Goal: Register for event/course

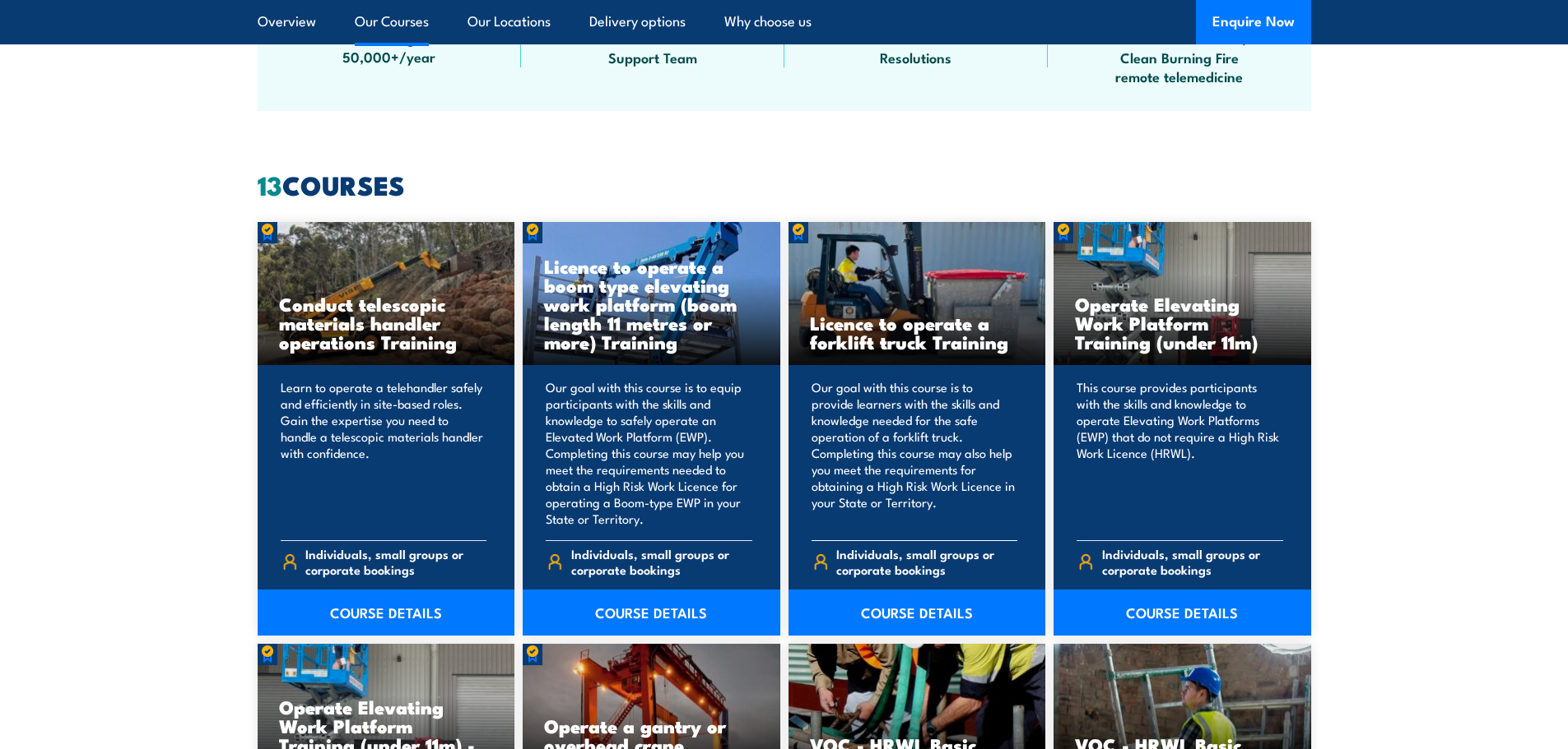
scroll to position [1234, 0]
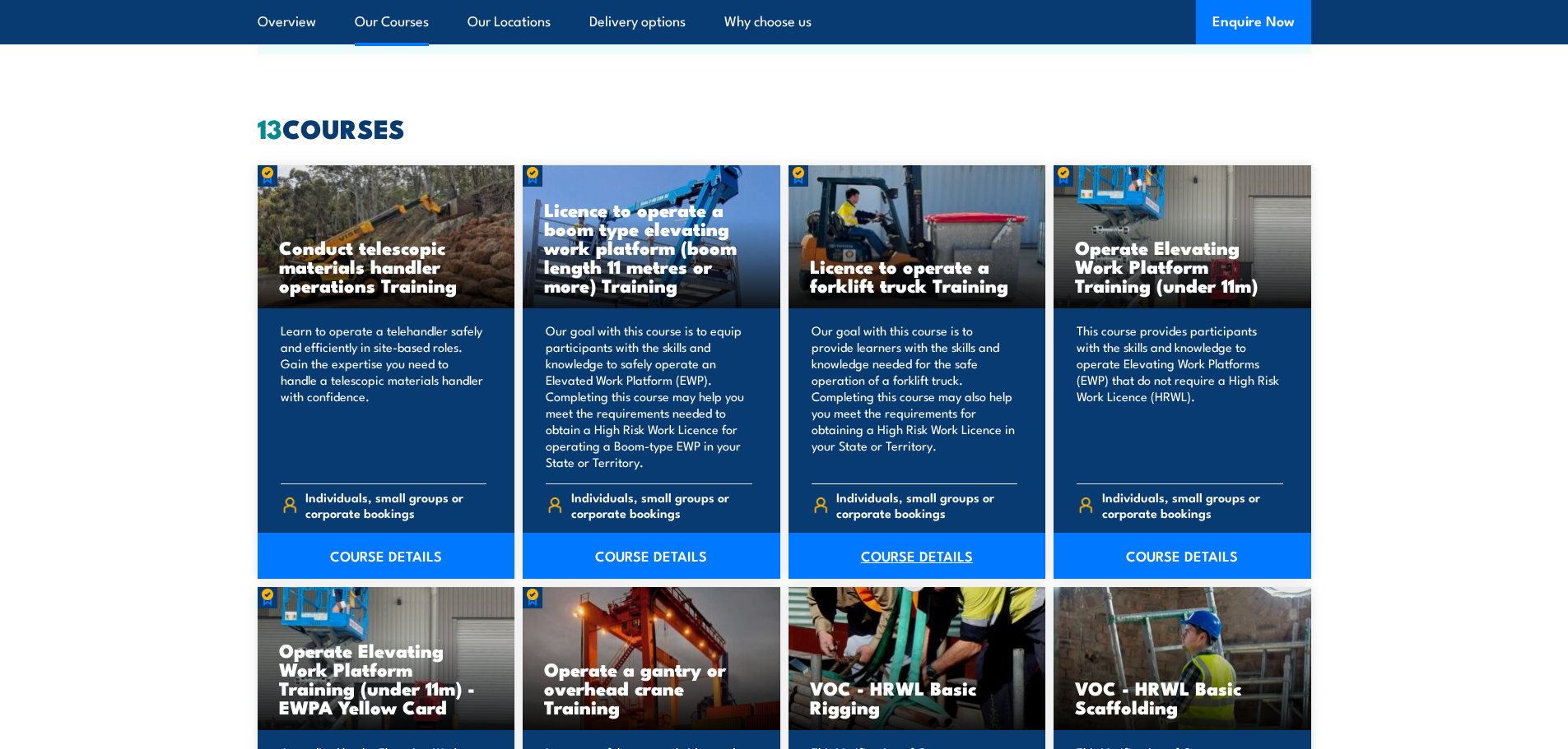
click at [945, 557] on link "COURSE DETAILS" at bounding box center [917, 556] width 258 height 46
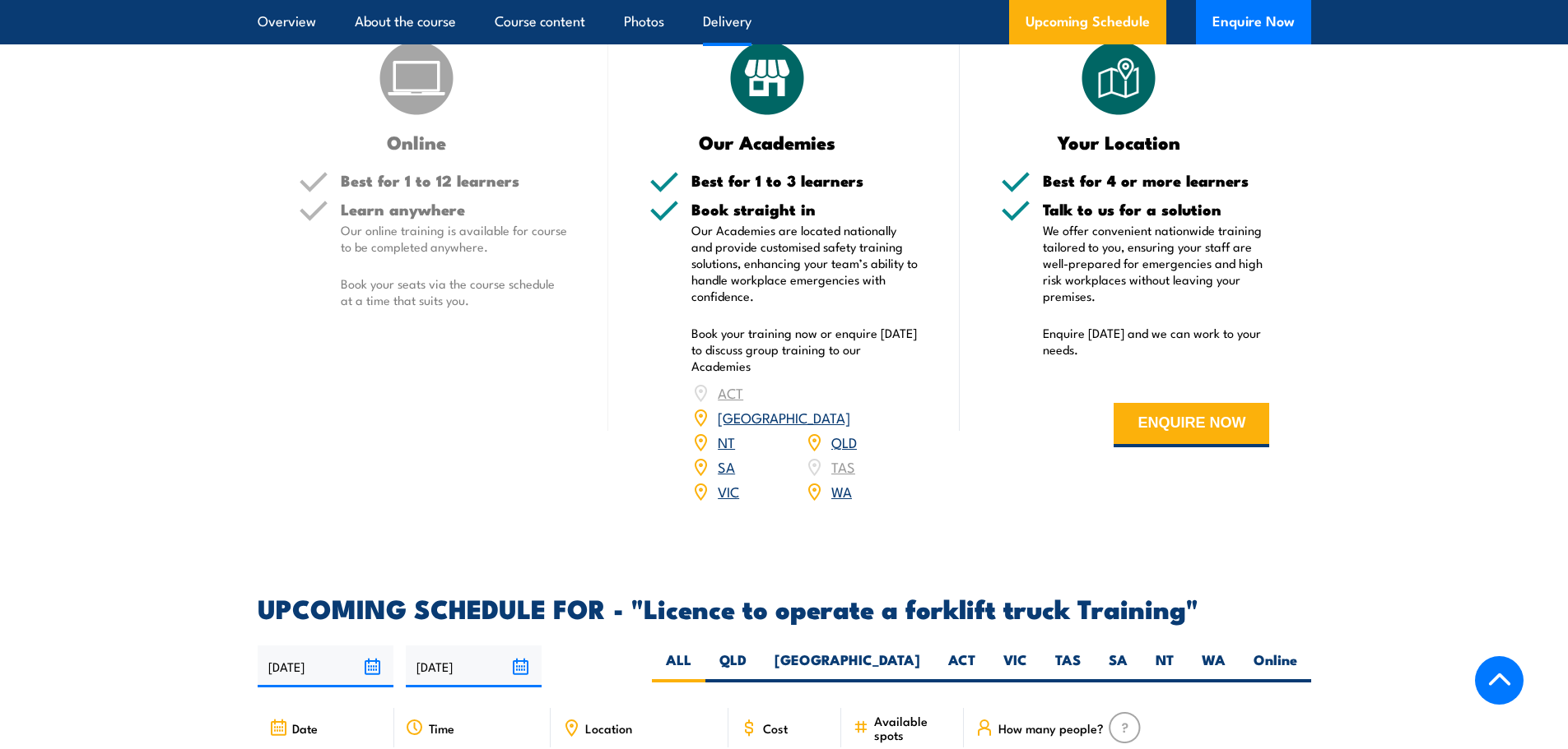
scroll to position [2303, 0]
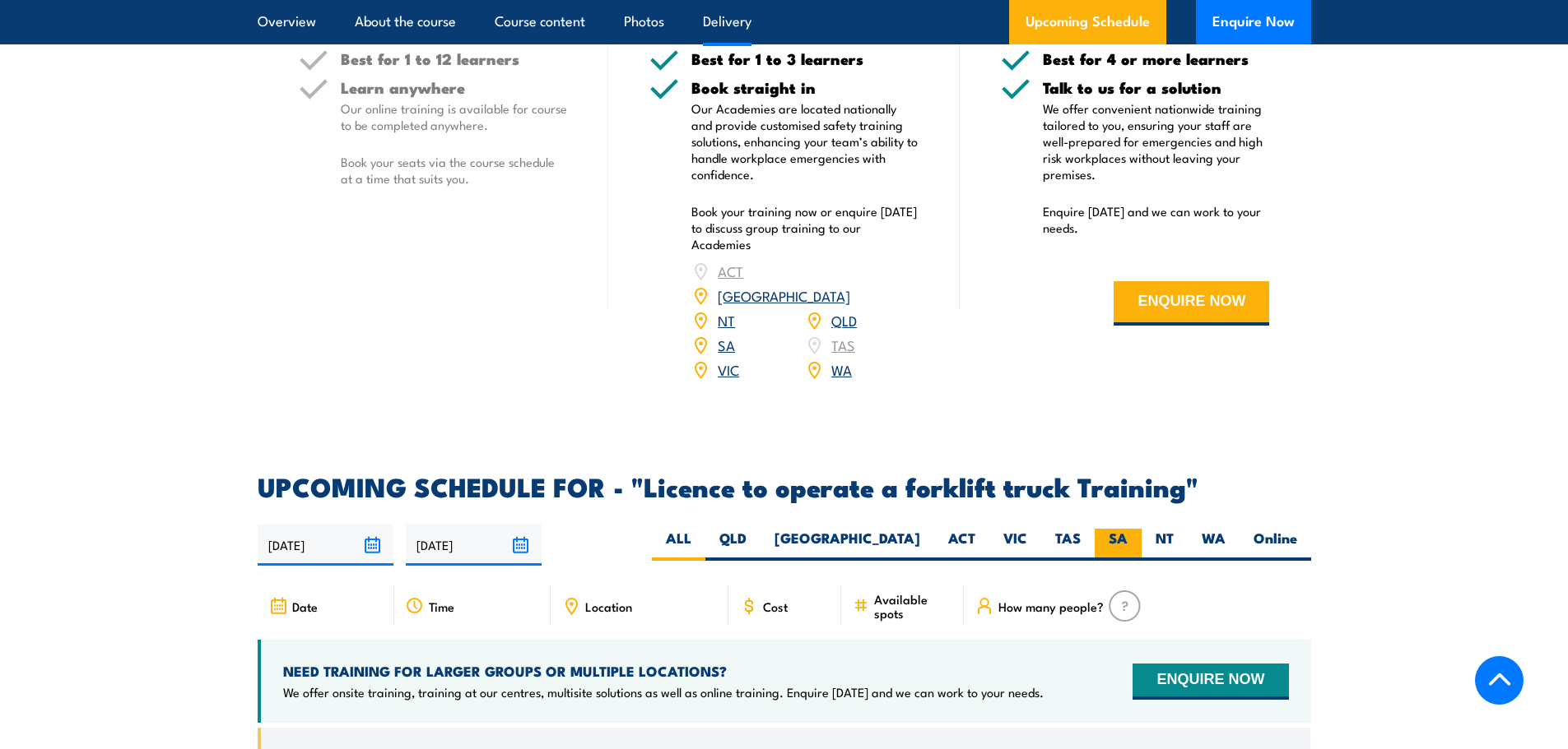
click at [1111, 529] on label "SA" at bounding box center [1119, 545] width 47 height 33
click at [1128, 529] on input "SA" at bounding box center [1133, 534] width 11 height 11
radio input "true"
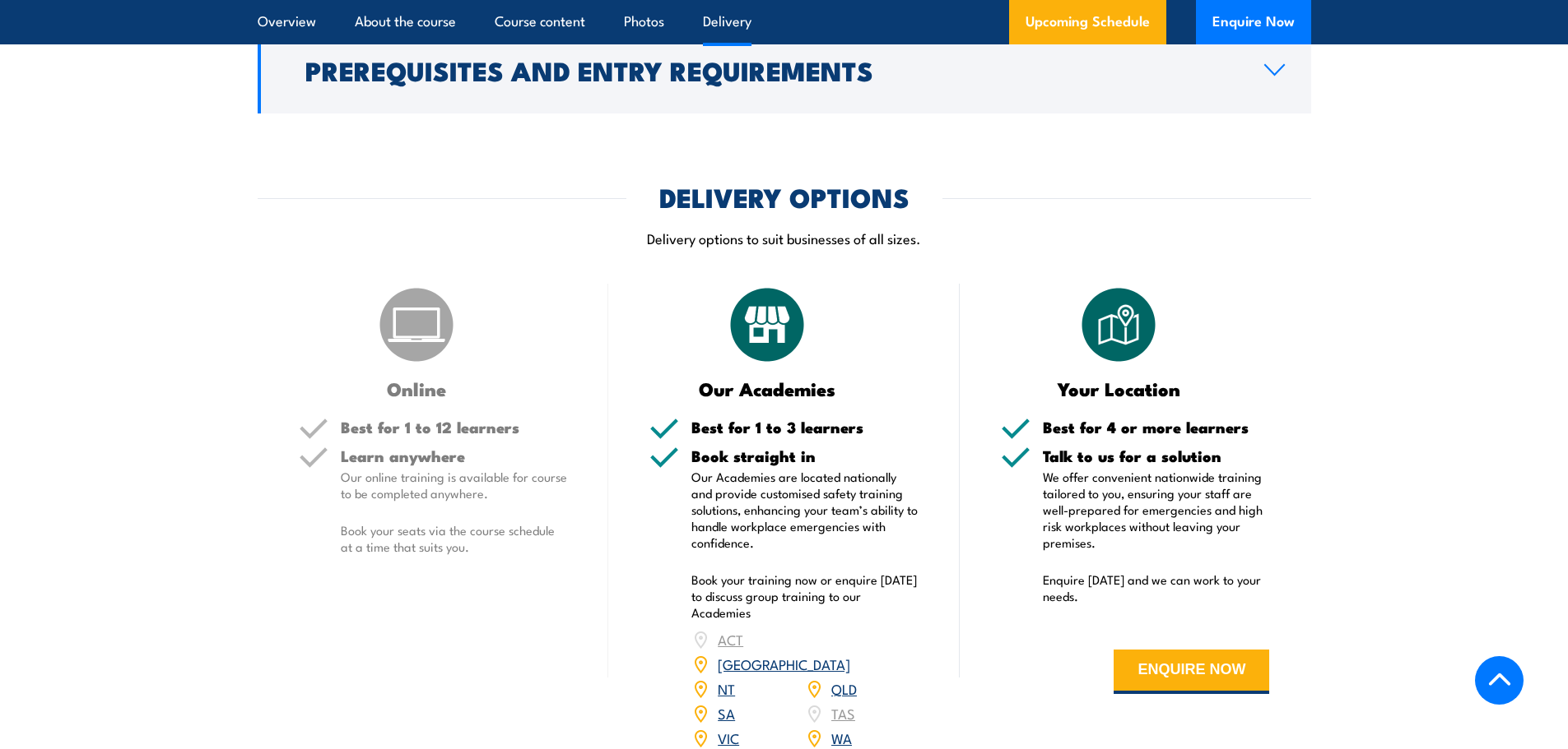
scroll to position [1934, 0]
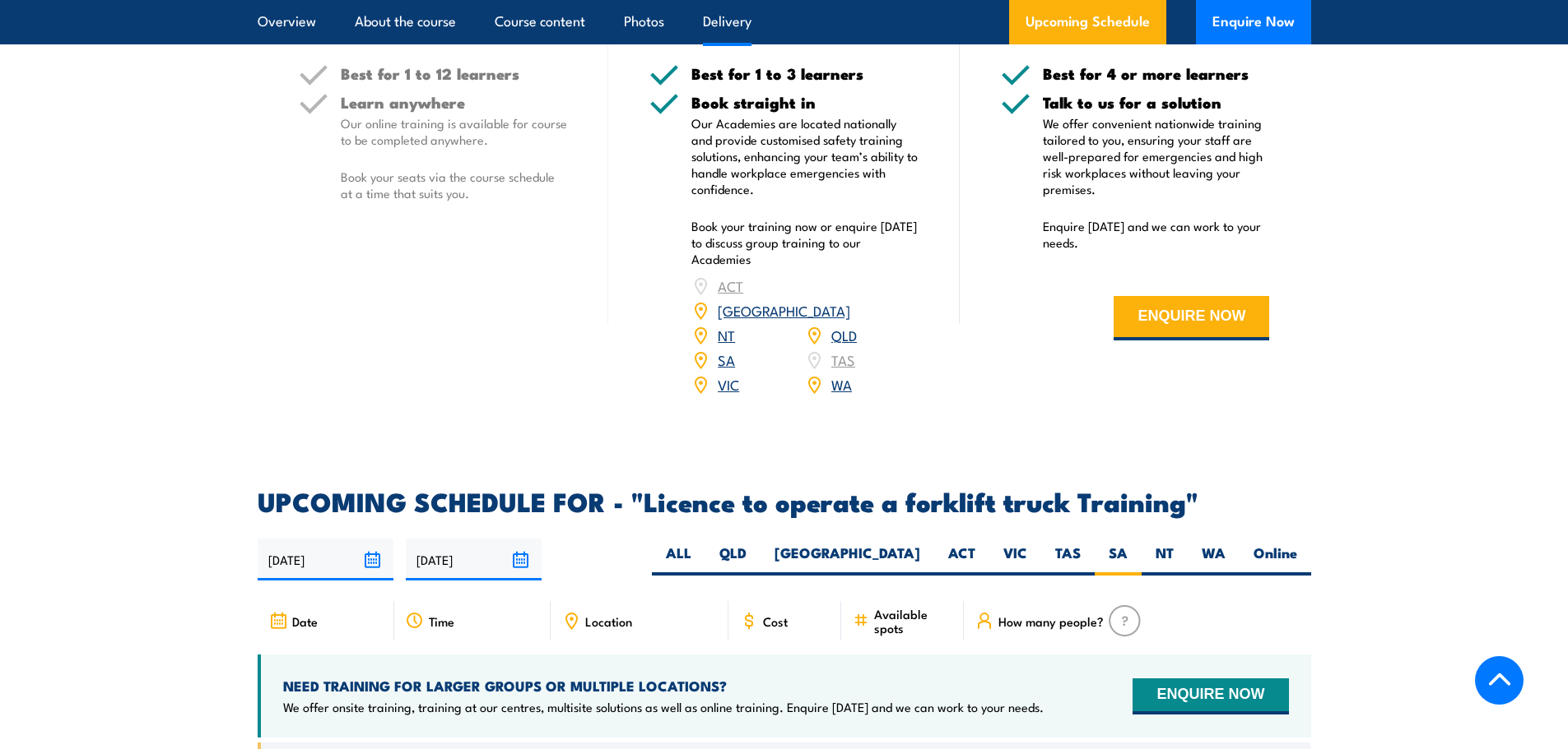
scroll to position [2303, 0]
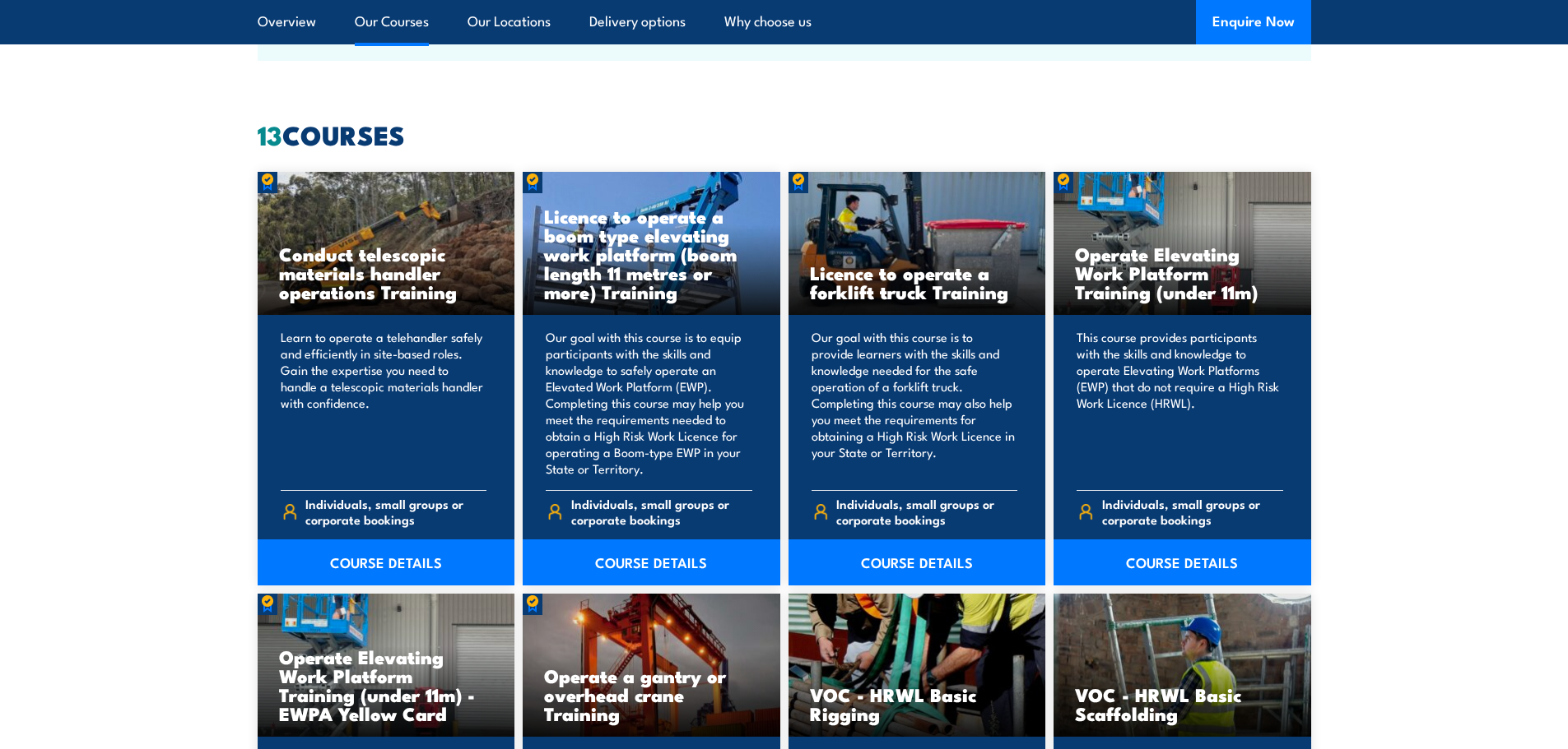
scroll to position [1234, 0]
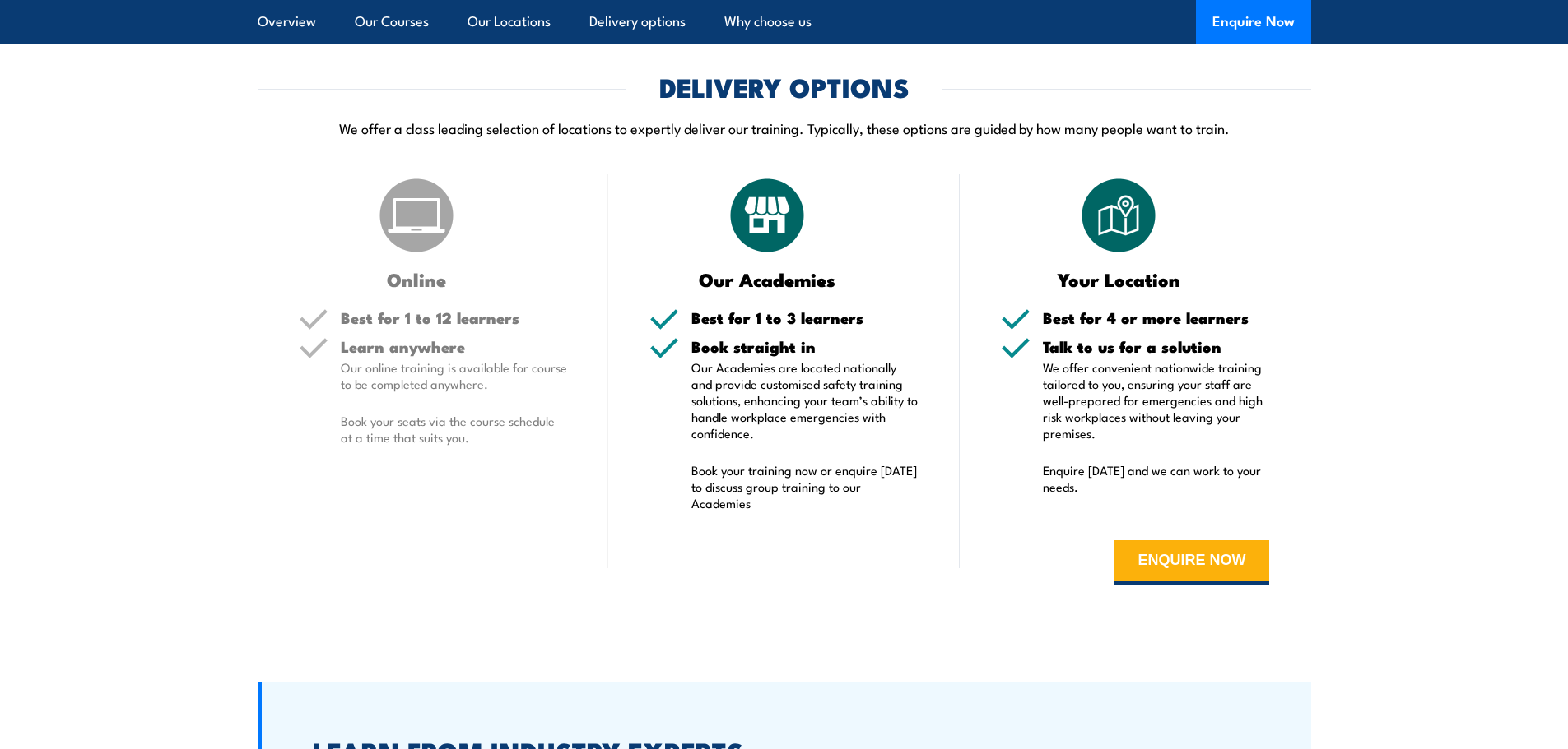
scroll to position [3702, 0]
